Goal: Transaction & Acquisition: Obtain resource

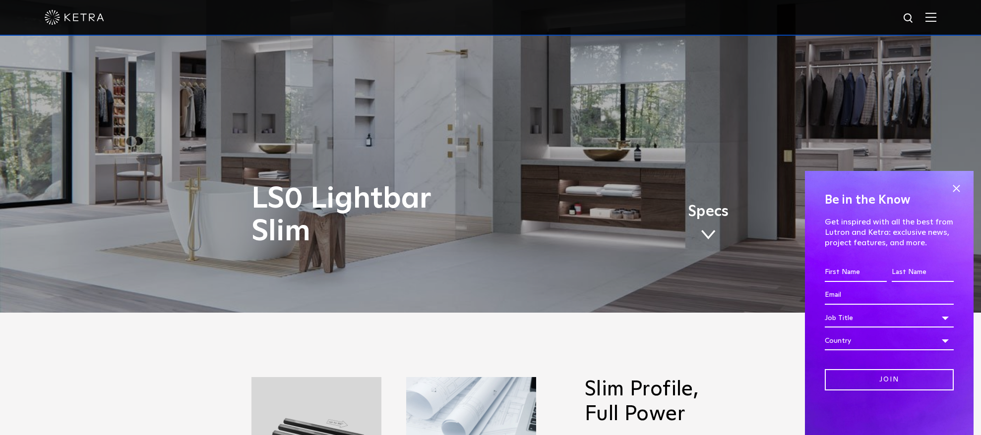
scroll to position [135, 0]
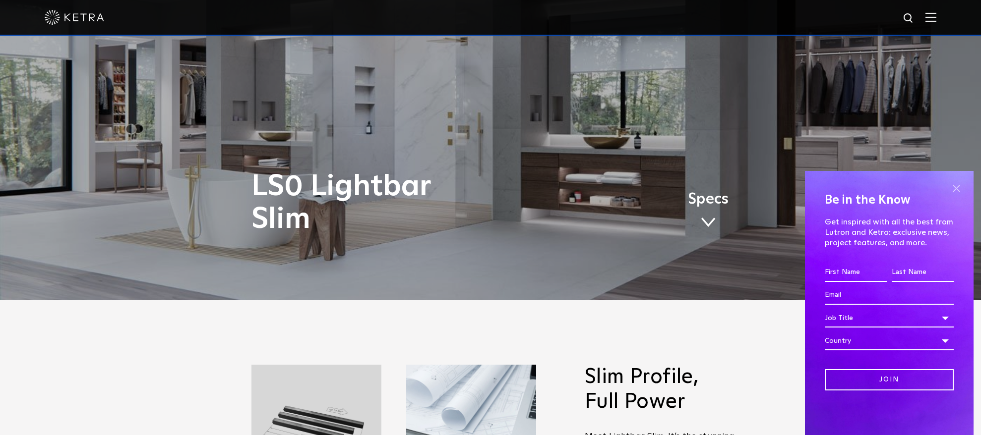
click at [959, 192] on span at bounding box center [956, 188] width 15 height 15
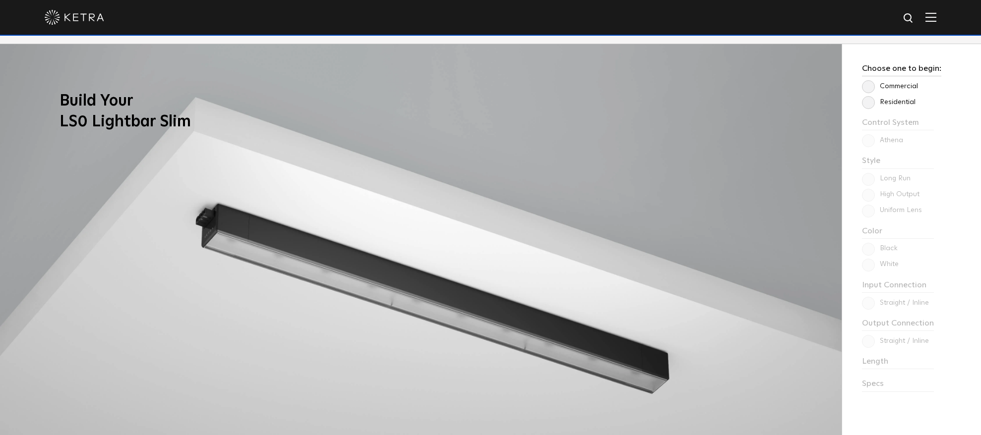
scroll to position [846, 0]
click at [866, 102] on label "Residential" at bounding box center [889, 103] width 54 height 8
click at [0, 0] on input "Residential" at bounding box center [0, 0] width 0 height 0
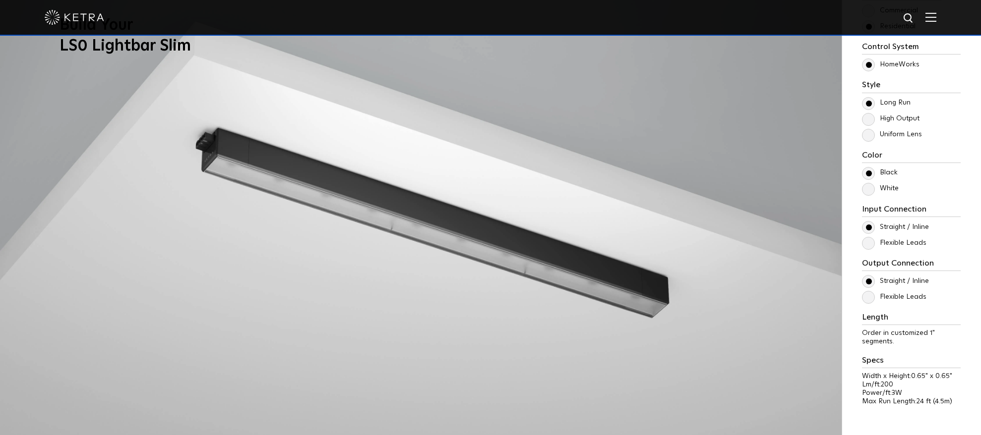
scroll to position [954, 0]
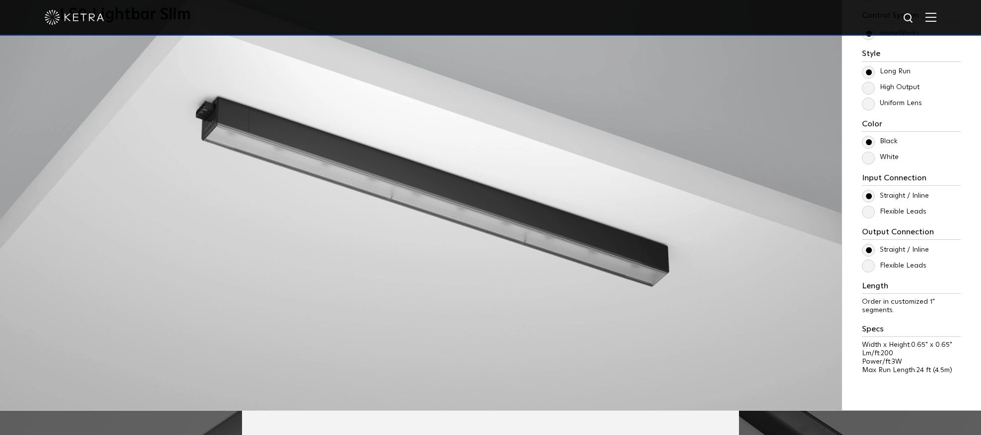
click at [869, 157] on label "White" at bounding box center [880, 157] width 37 height 8
click at [0, 0] on input "White" at bounding box center [0, 0] width 0 height 0
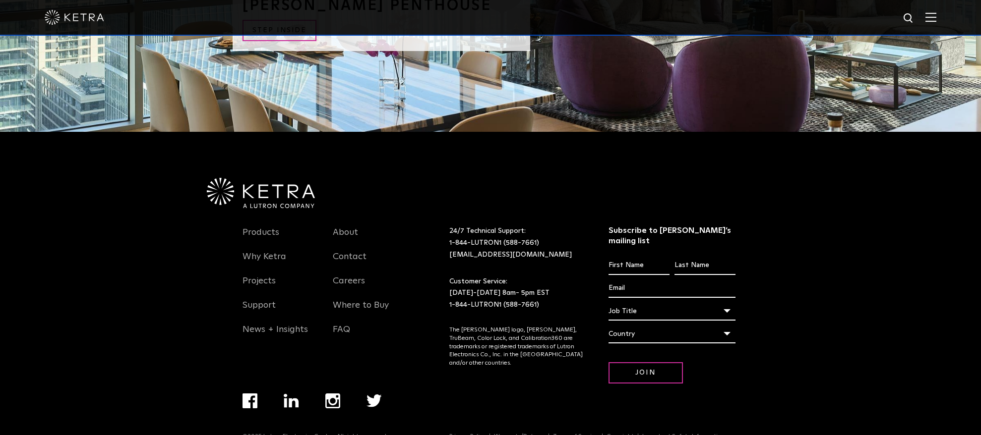
scroll to position [2544, 0]
click at [359, 300] on link "Where to Buy" at bounding box center [361, 311] width 56 height 23
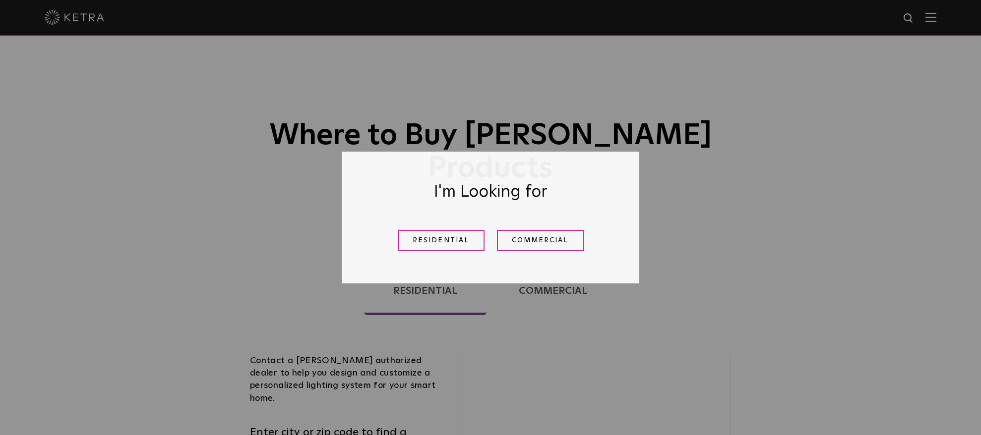
drag, startPoint x: 437, startPoint y: 234, endPoint x: 438, endPoint y: 239, distance: 5.7
click at [437, 234] on link "Residential" at bounding box center [441, 240] width 87 height 21
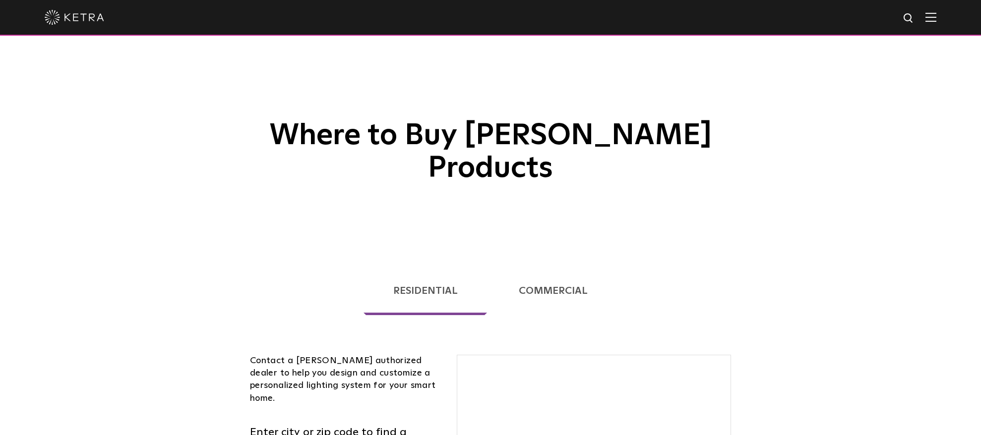
scroll to position [253, 0]
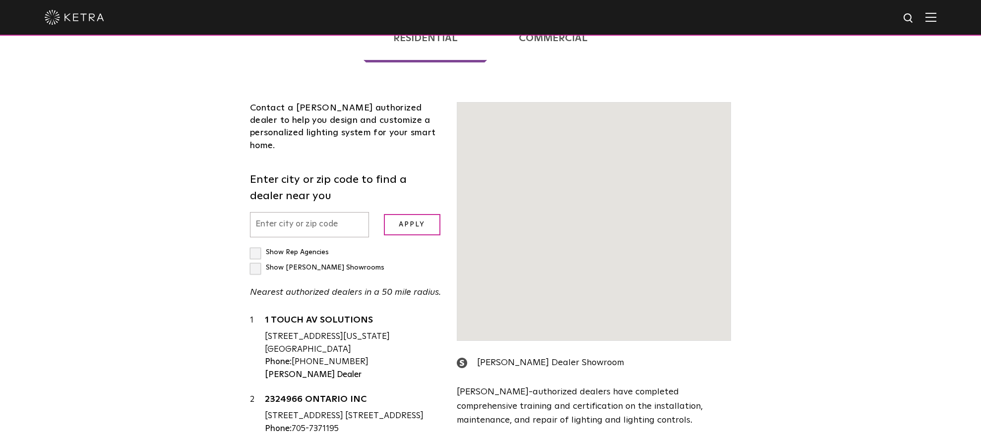
click at [274, 212] on input "text" at bounding box center [309, 224] width 119 height 25
click at [272, 212] on input "text" at bounding box center [309, 224] width 119 height 25
click at [364, 212] on input "text" at bounding box center [309, 224] width 119 height 25
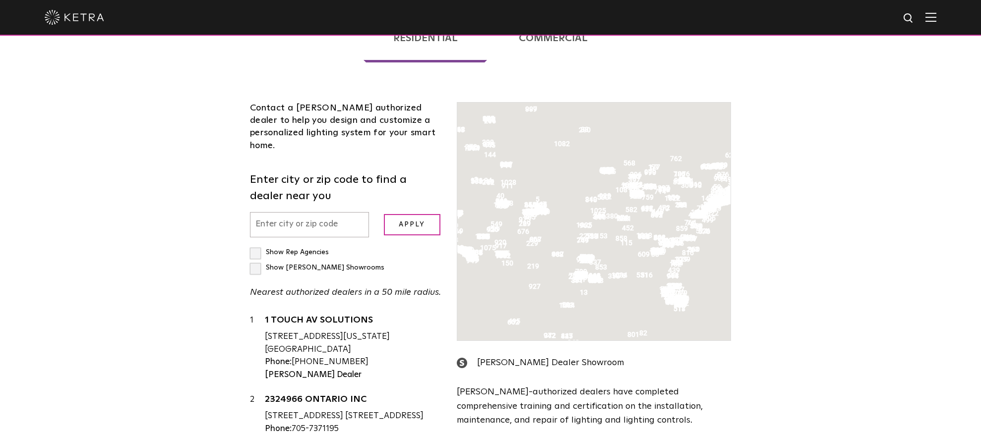
click at [299, 212] on input "text" at bounding box center [309, 224] width 119 height 25
click at [280, 212] on input "text" at bounding box center [309, 224] width 119 height 25
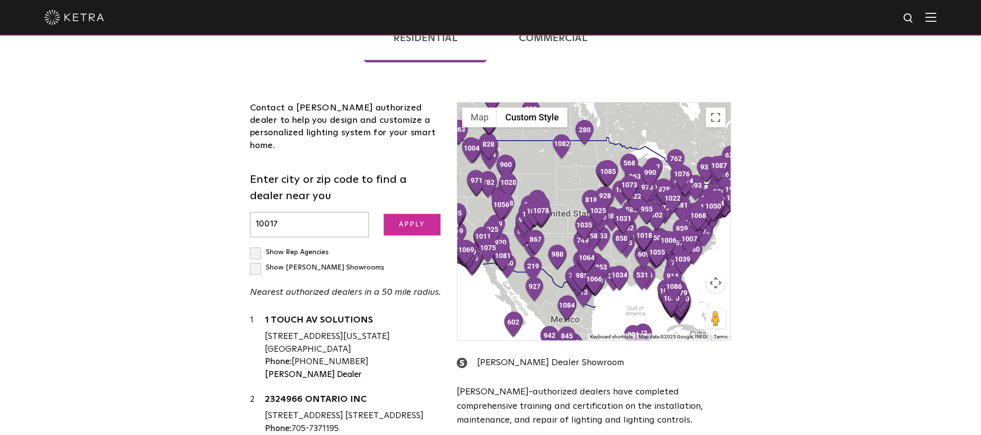
type input "10017"
click at [405, 214] on input "Apply" at bounding box center [412, 224] width 57 height 21
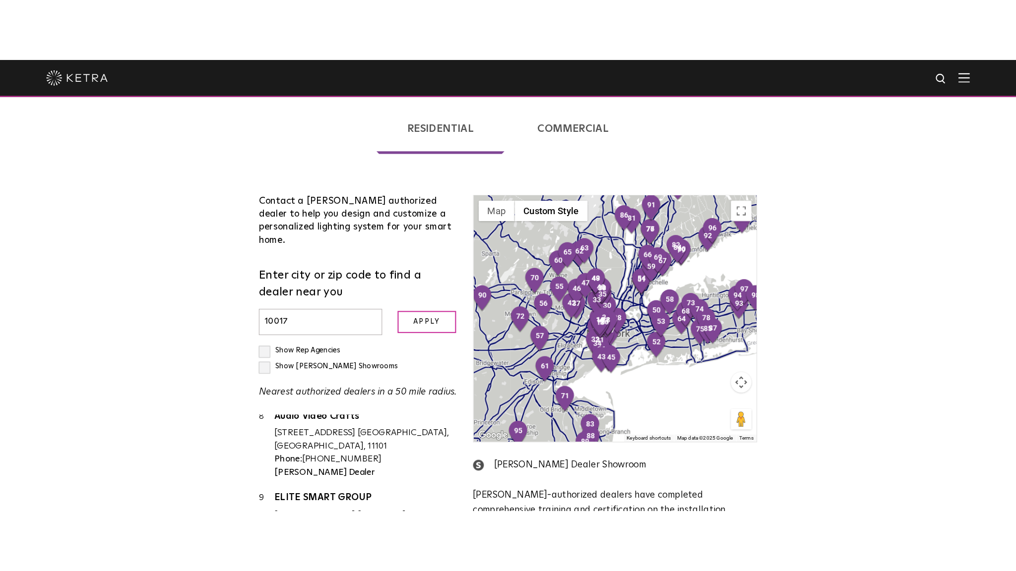
scroll to position [224, 0]
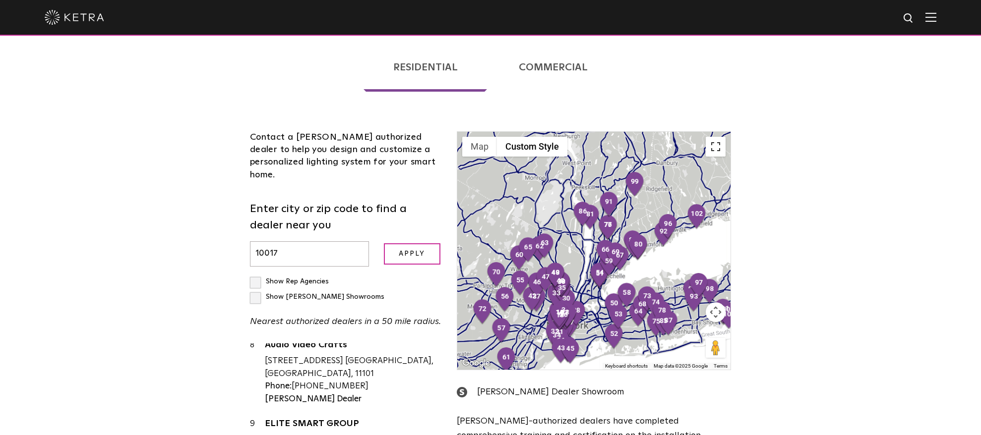
click at [713, 137] on button "Toggle fullscreen view" at bounding box center [716, 147] width 20 height 20
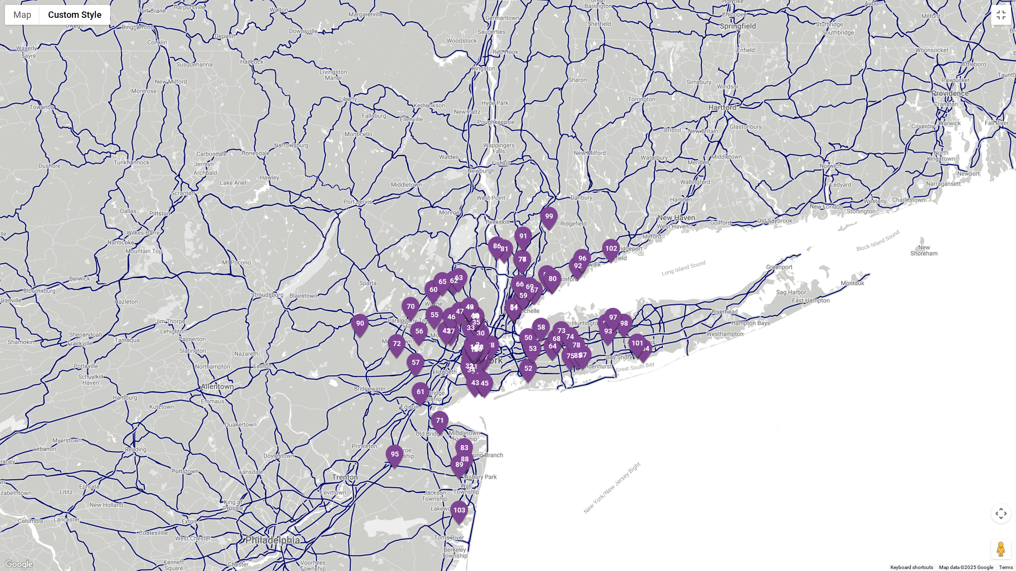
click at [980, 435] on button "Map camera controls" at bounding box center [1001, 514] width 20 height 20
click at [973, 435] on button "Zoom in" at bounding box center [976, 489] width 20 height 20
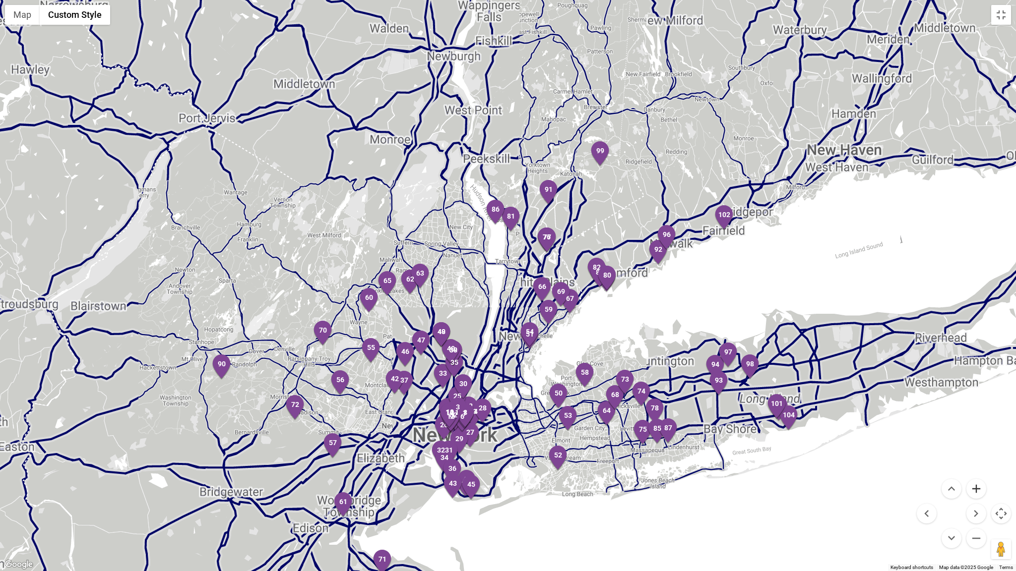
click at [973, 435] on button "Zoom in" at bounding box center [976, 489] width 20 height 20
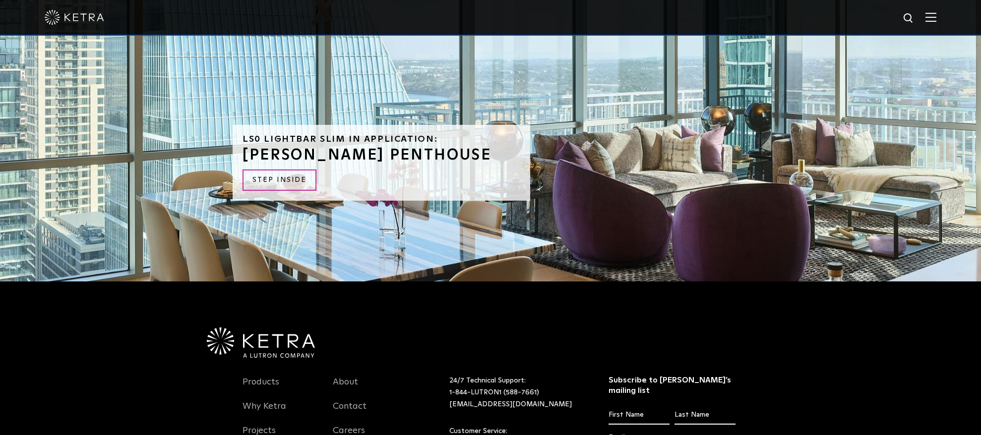
scroll to position [2341, 0]
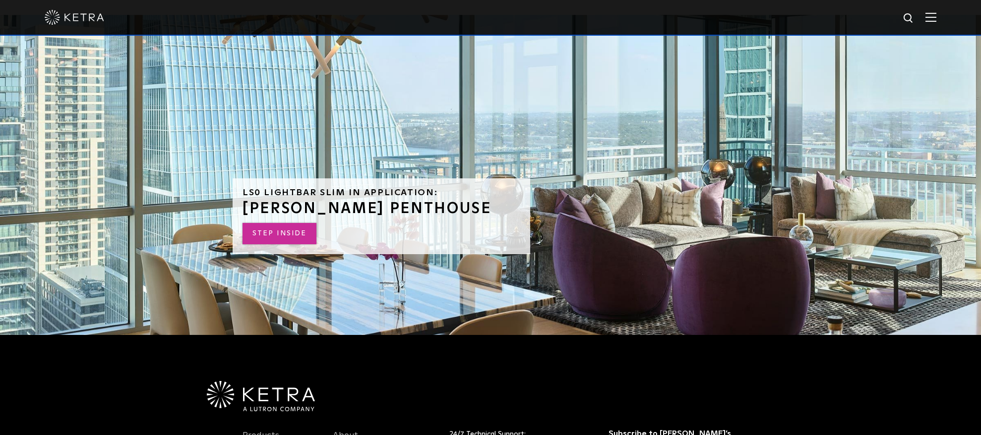
click at [281, 223] on link "STEP INSIDE" at bounding box center [280, 233] width 74 height 21
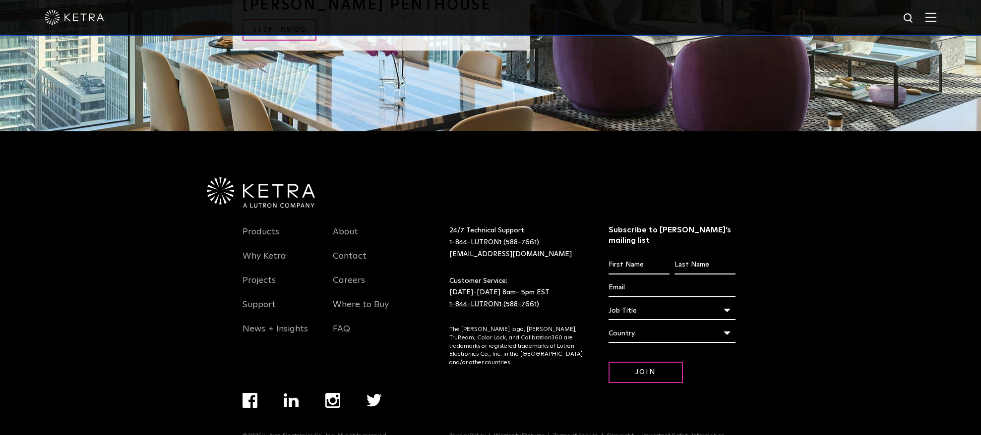
scroll to position [2546, 0]
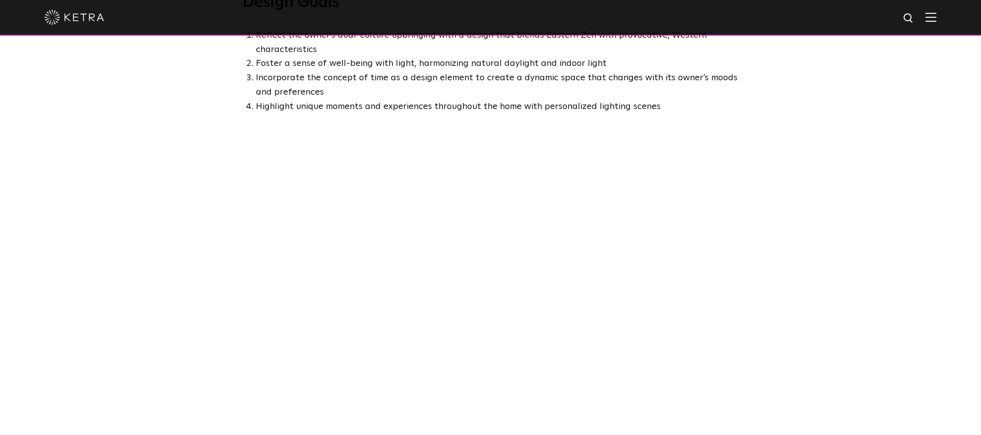
scroll to position [650, 0]
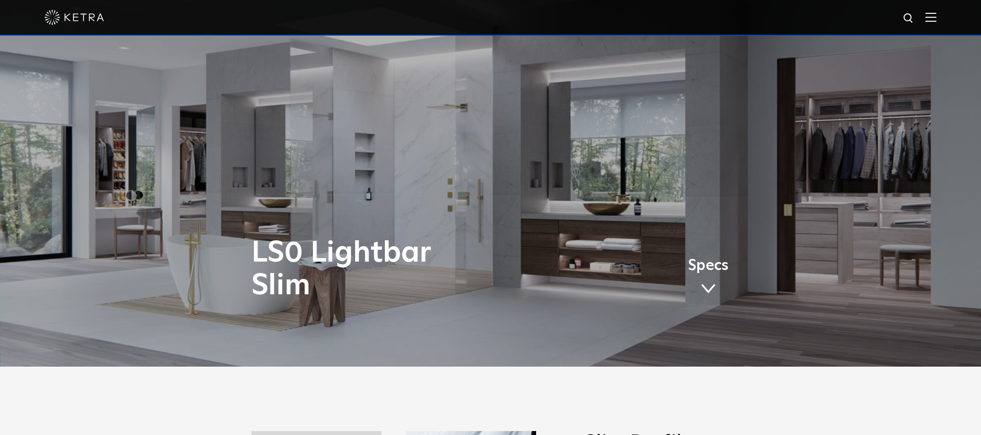
scroll to position [167, 0]
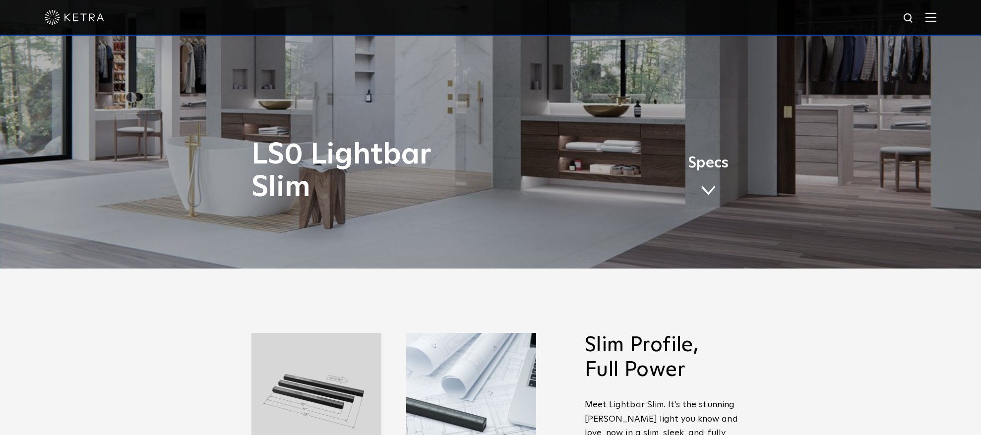
click at [695, 183] on link "Specs" at bounding box center [708, 180] width 41 height 39
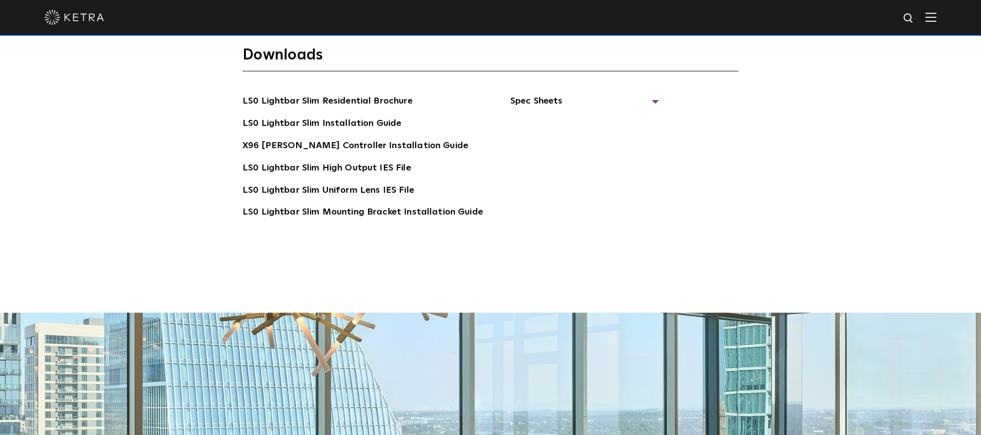
scroll to position [2042, 0]
click at [337, 95] on link "LS0 Lightbar Slim Residential Brochure" at bounding box center [328, 103] width 170 height 16
